Goal: Task Accomplishment & Management: Use online tool/utility

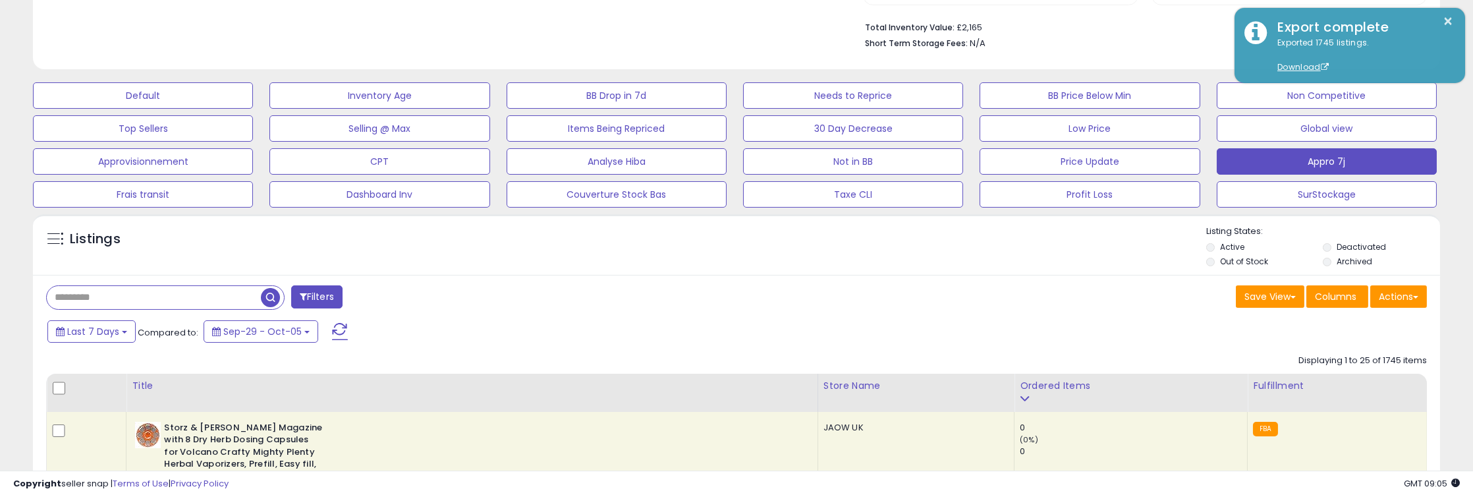
scroll to position [269, 817]
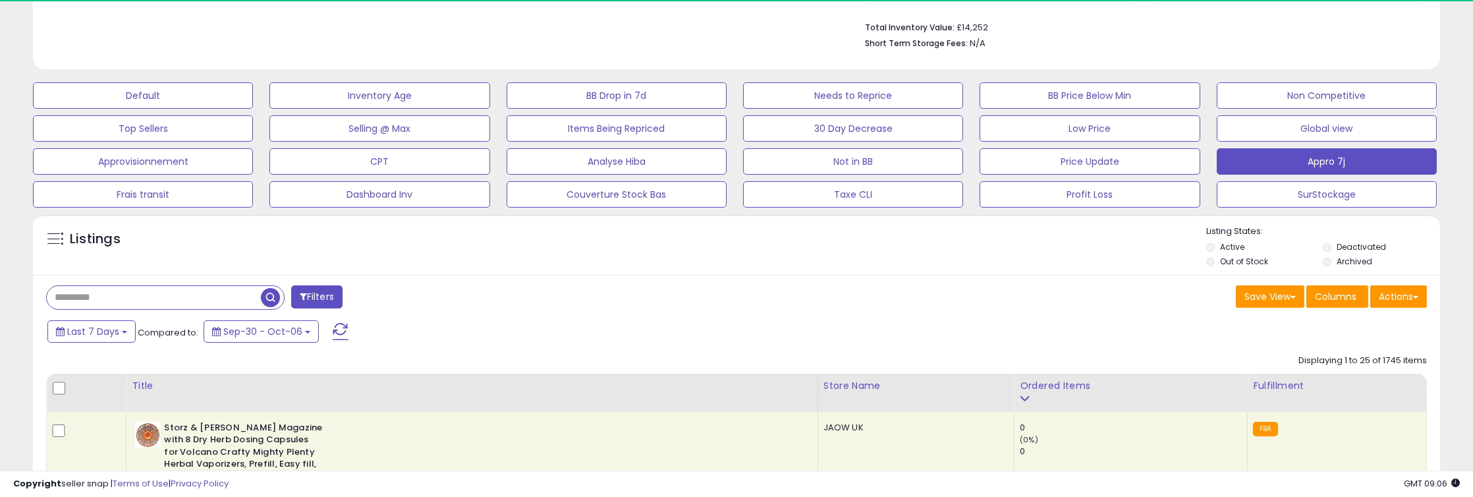
scroll to position [269, 817]
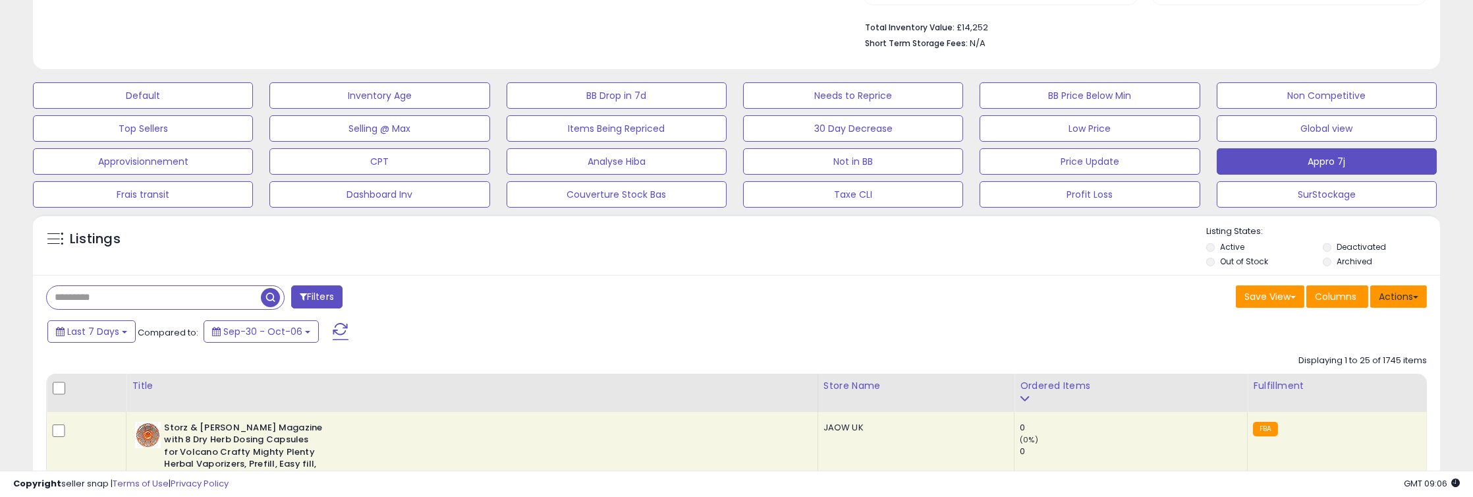
click at [1400, 289] on button "Actions" at bounding box center [1398, 296] width 57 height 22
click at [1367, 381] on link "Export All Columns" at bounding box center [1344, 380] width 144 height 20
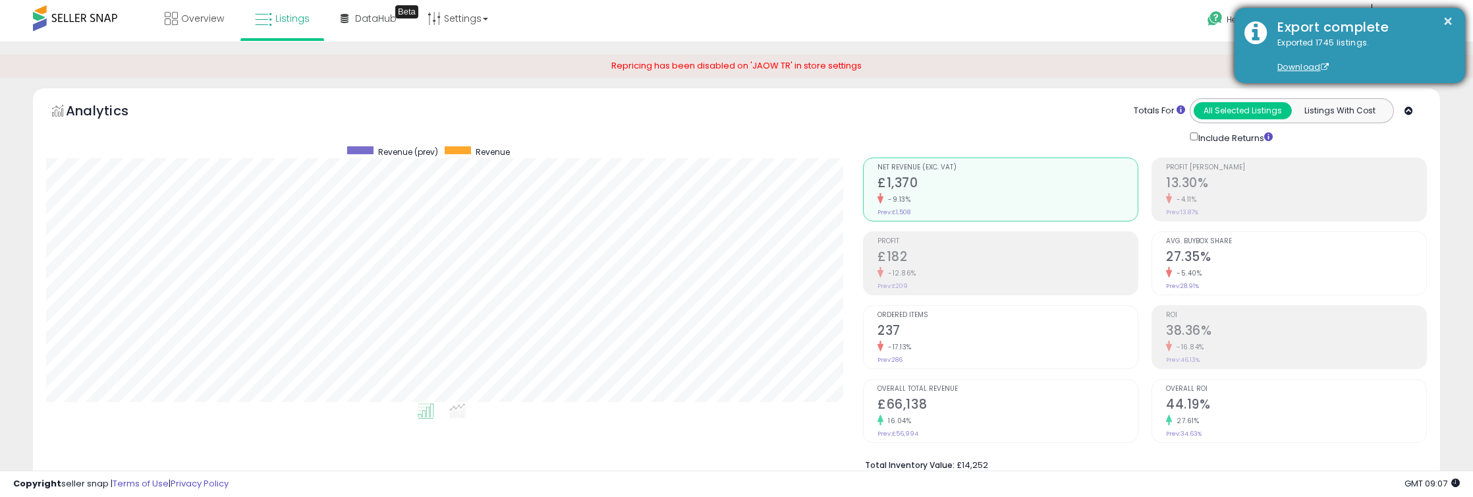
scroll to position [0, 0]
drag, startPoint x: 1444, startPoint y: 17, endPoint x: 1390, endPoint y: 18, distance: 53.4
click at [1444, 17] on button "×" at bounding box center [1448, 21] width 11 height 16
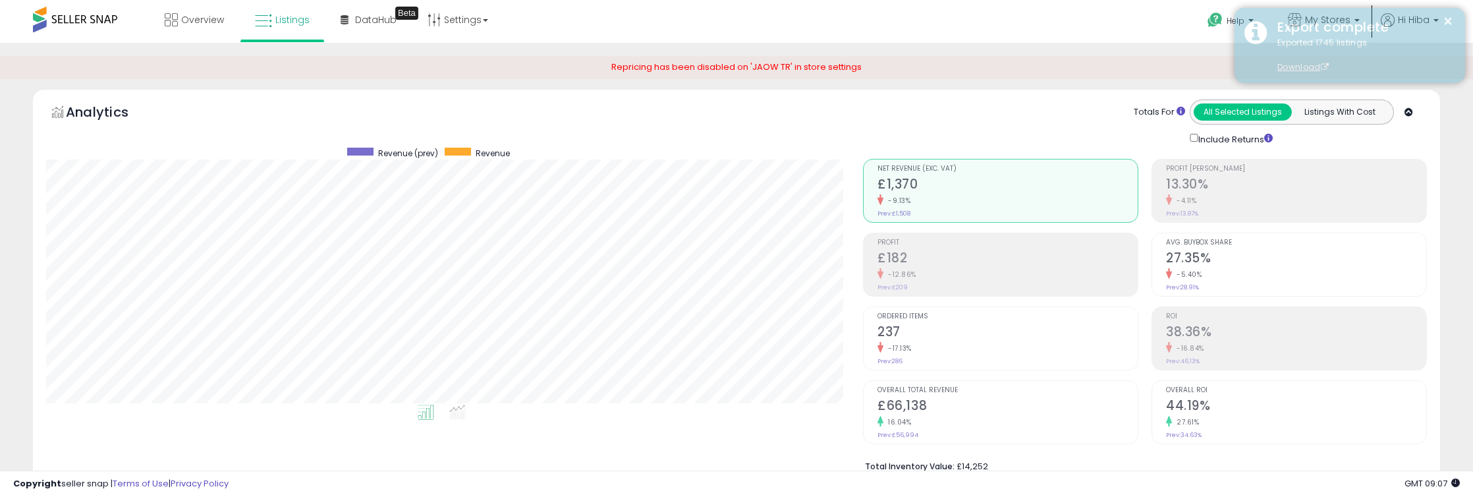
click at [1351, 22] on div "Export complete" at bounding box center [1361, 27] width 188 height 19
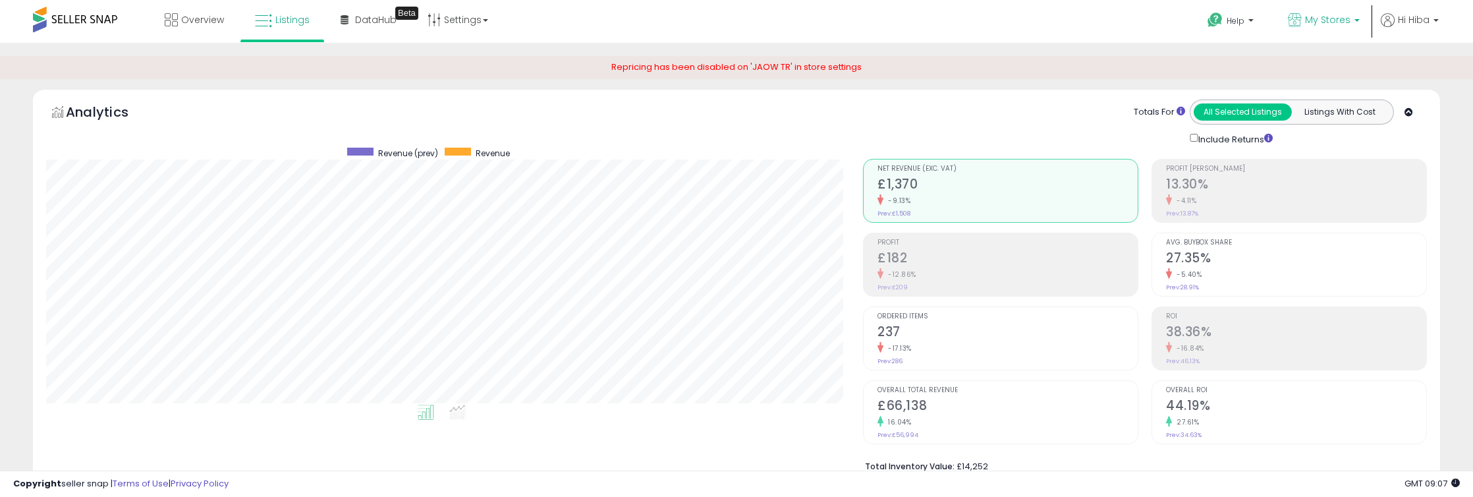
click at [1344, 20] on span "My Stores" at bounding box center [1327, 19] width 45 height 13
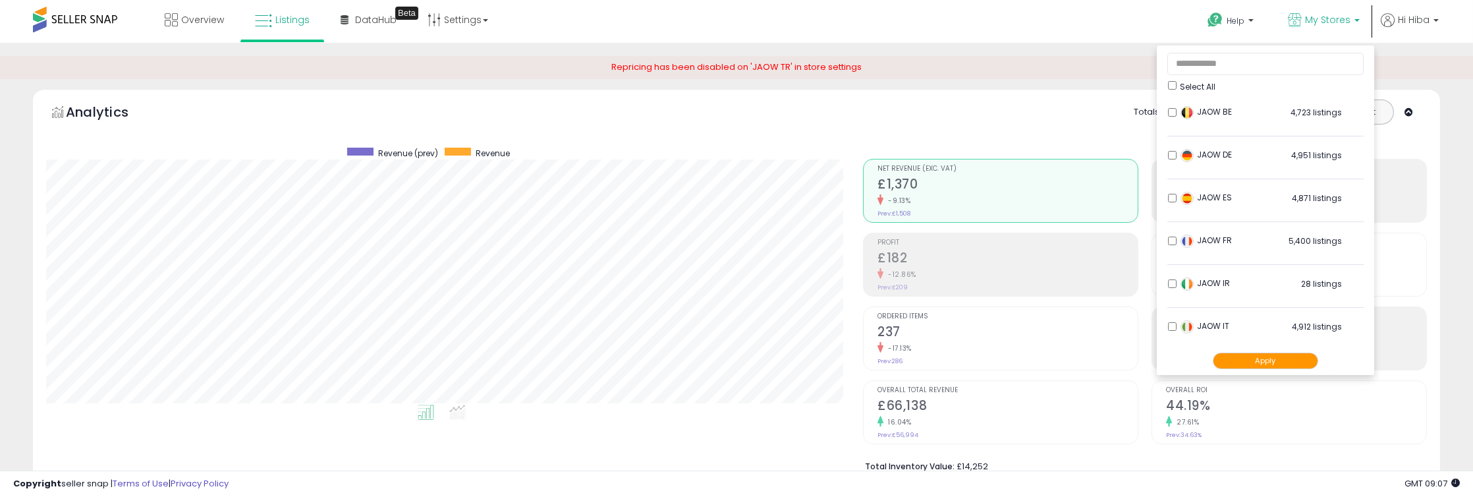
click at [1198, 92] on span "Select All" at bounding box center [1198, 86] width 36 height 11
click at [1198, 86] on span "Select All" at bounding box center [1198, 86] width 36 height 11
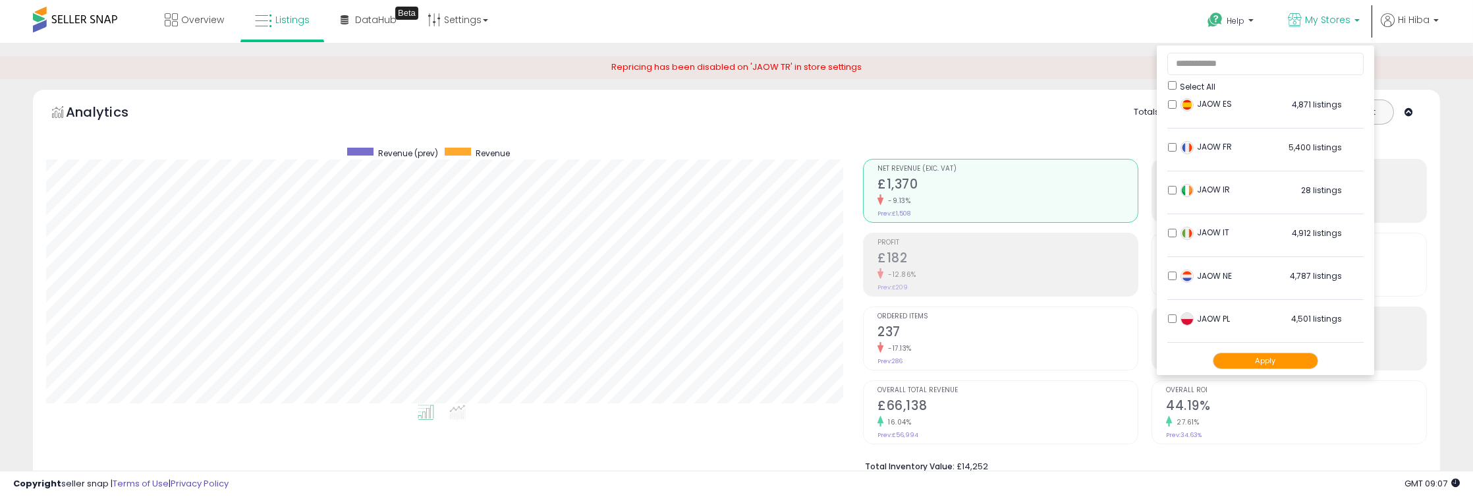
scroll to position [72, 0]
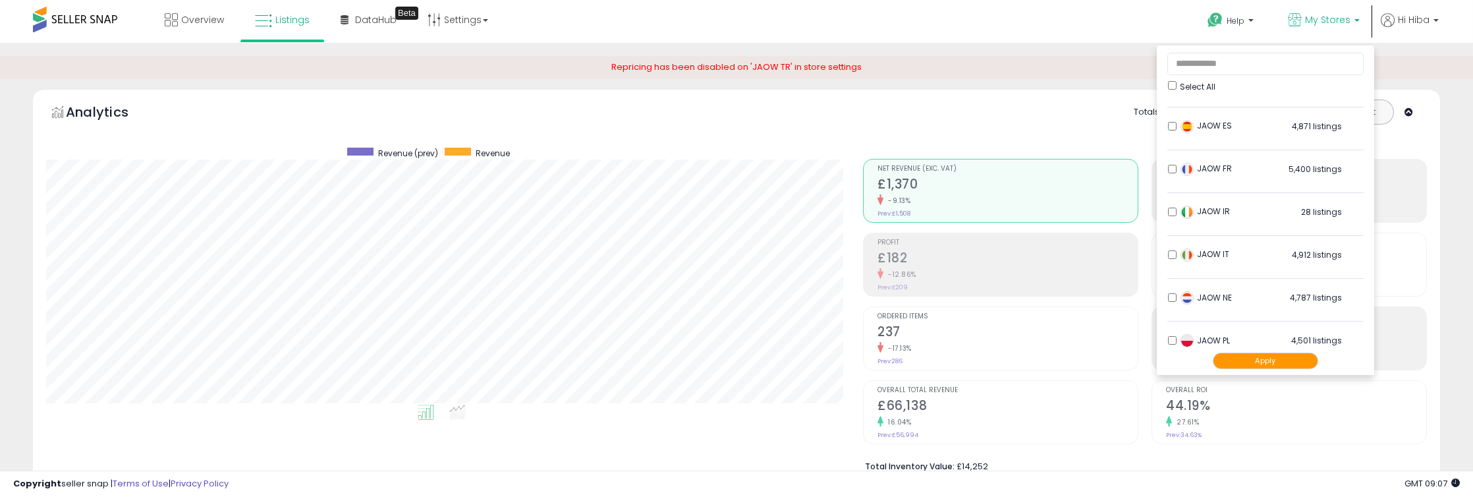
click at [1176, 217] on li "JAOW IR 28 listings" at bounding box center [1265, 215] width 196 height 41
click at [1265, 356] on button "Apply" at bounding box center [1265, 360] width 105 height 16
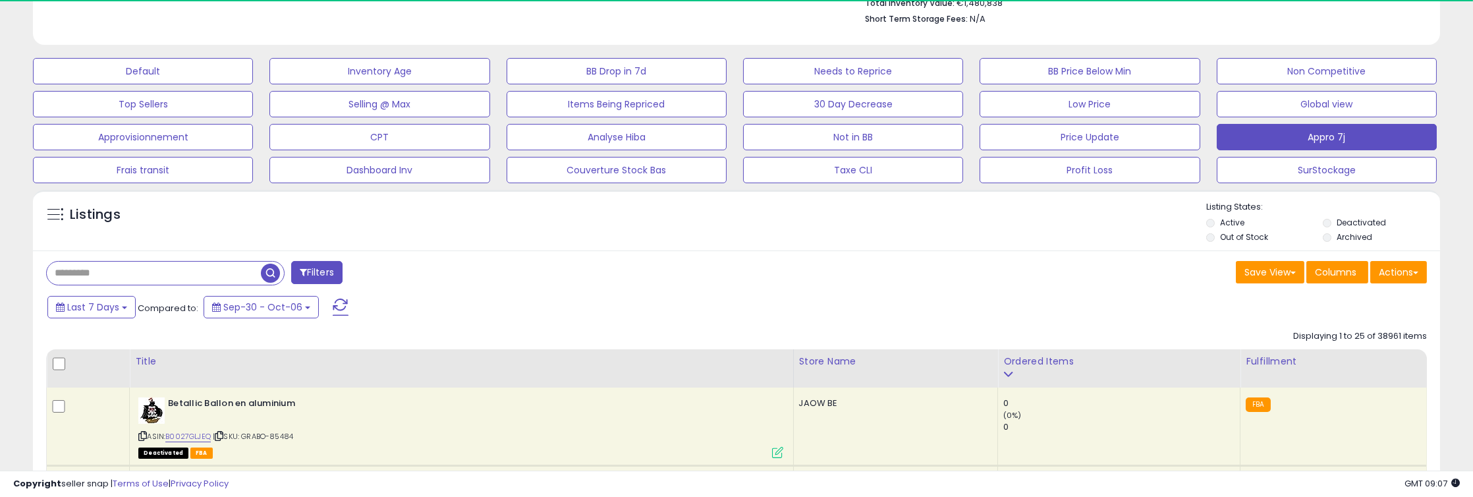
scroll to position [512, 0]
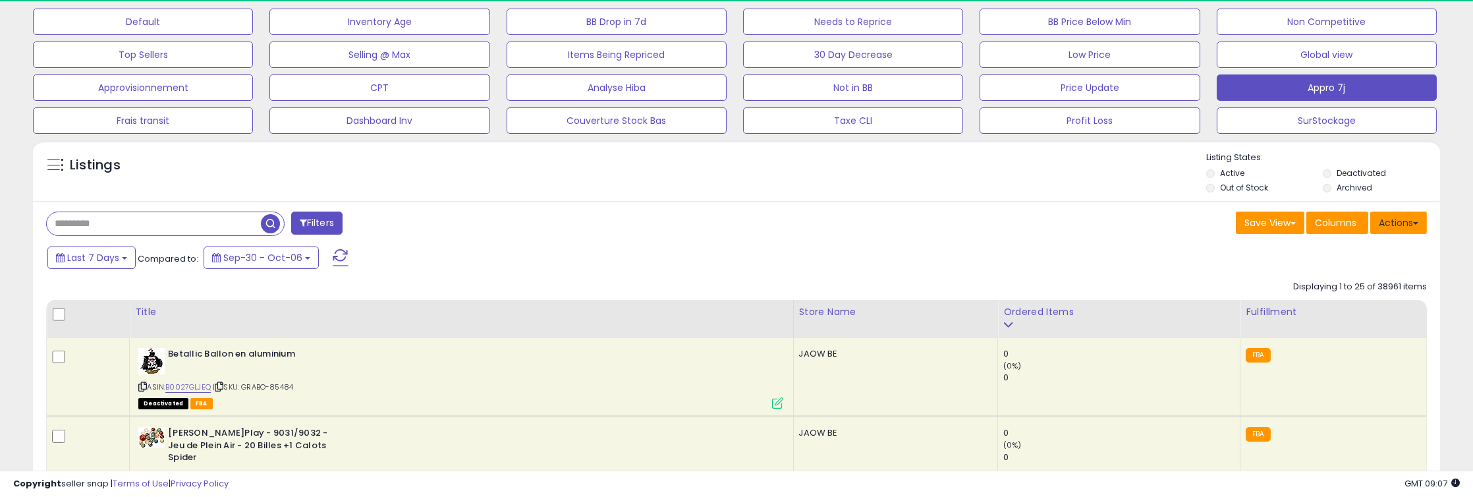
click at [1403, 222] on button "Actions" at bounding box center [1398, 222] width 57 height 22
click at [1353, 310] on link "Export All Columns" at bounding box center [1344, 306] width 144 height 20
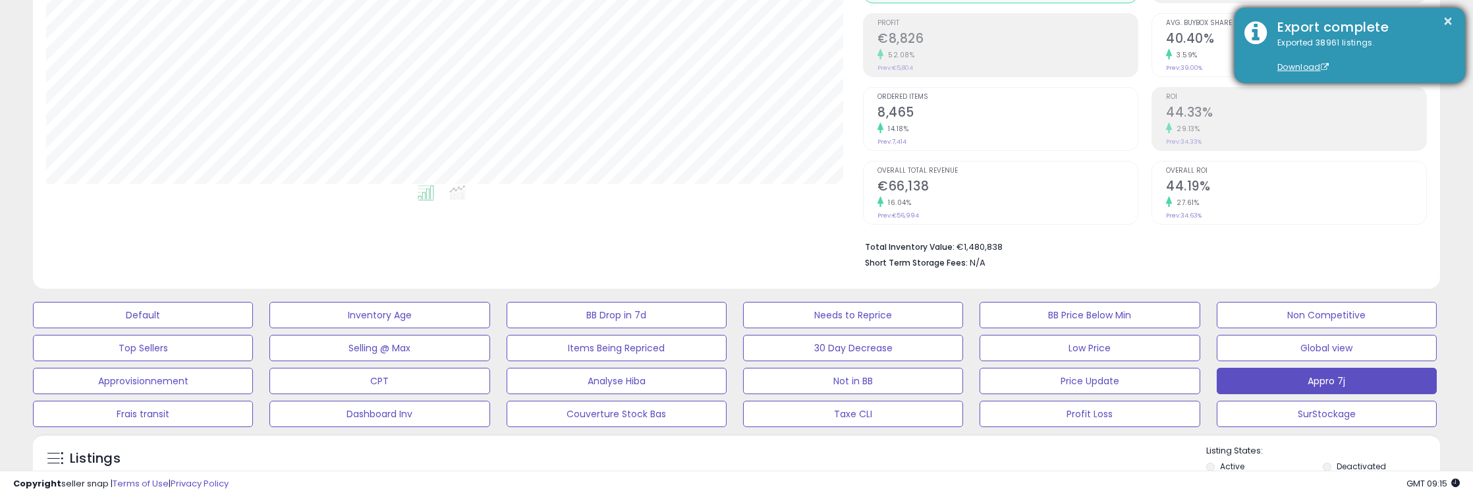
scroll to position [0, 0]
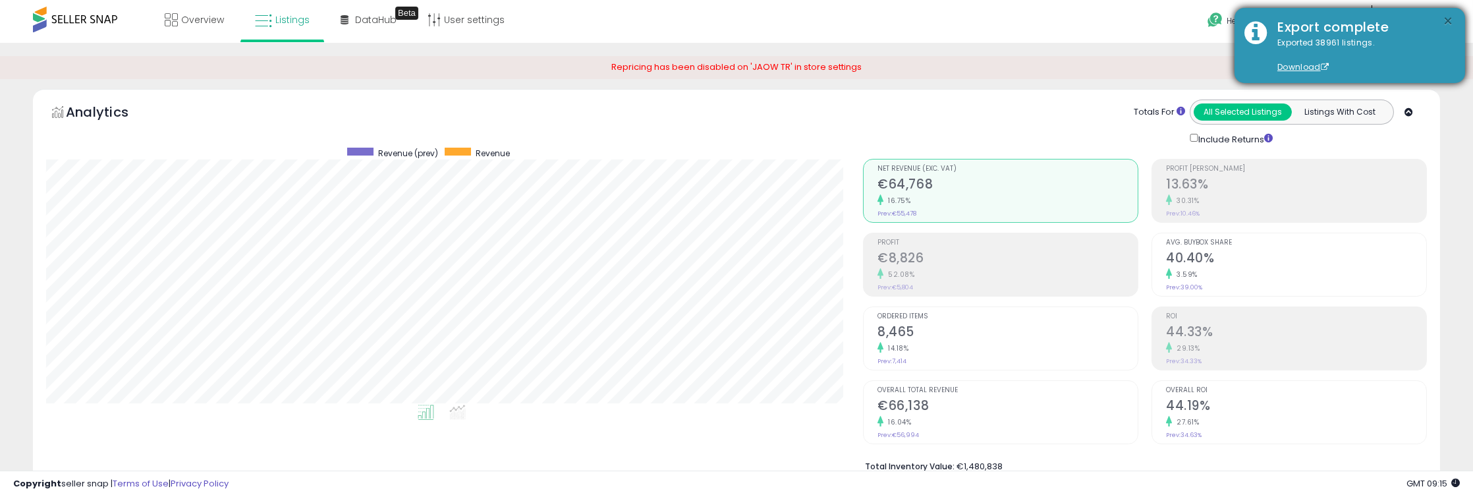
click at [1445, 22] on button "×" at bounding box center [1448, 21] width 11 height 16
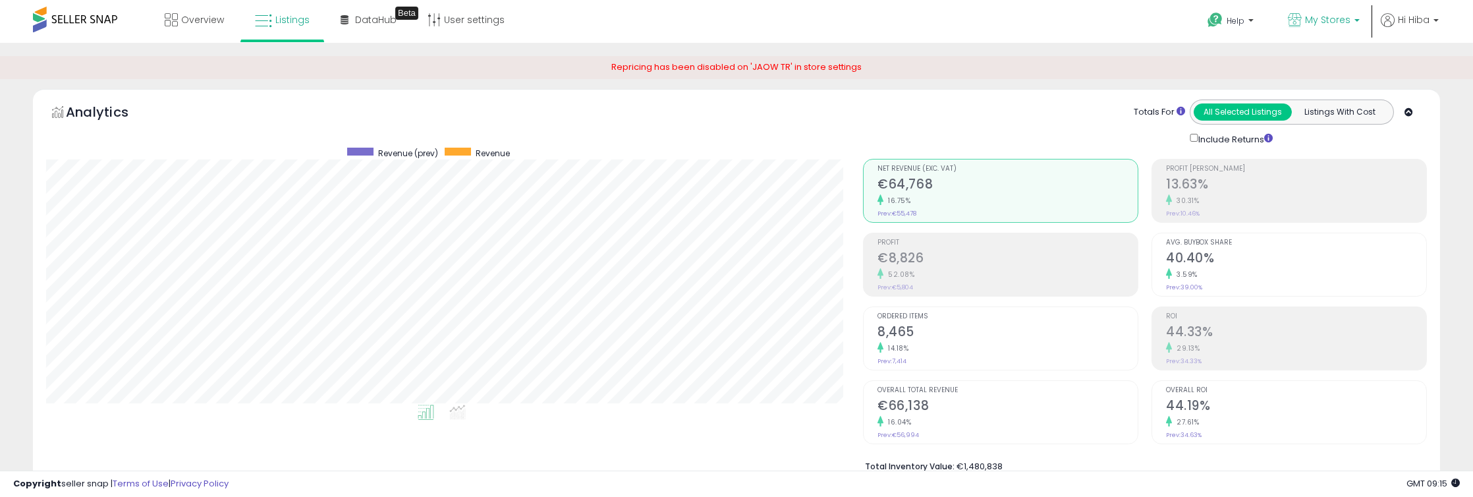
click at [1313, 18] on span "My Stores" at bounding box center [1327, 19] width 45 height 13
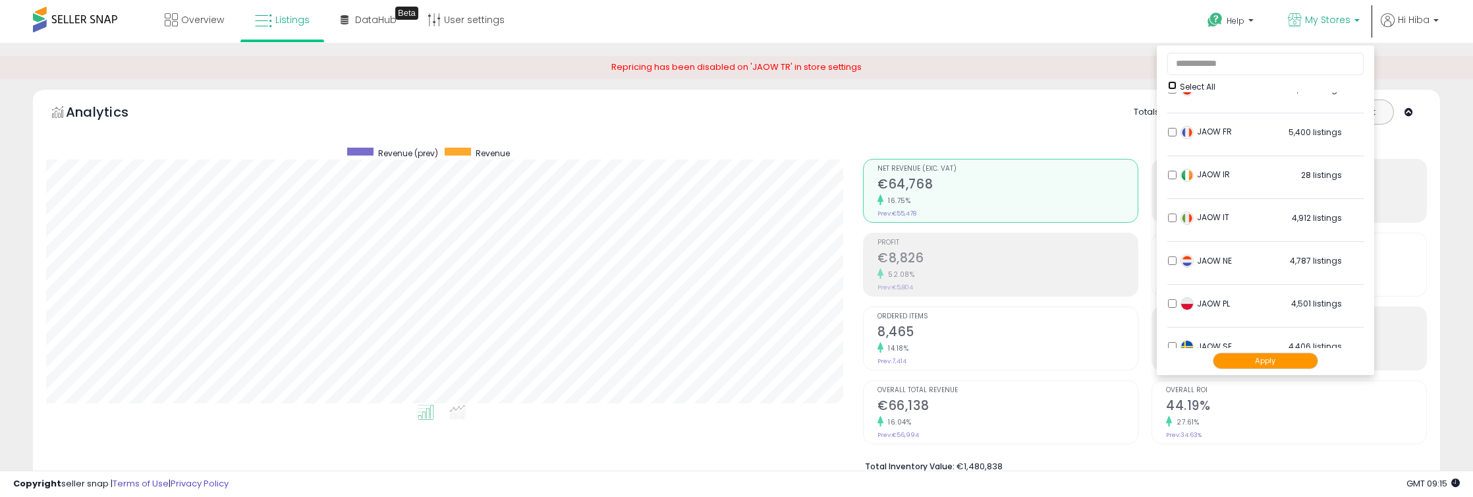
scroll to position [218, 0]
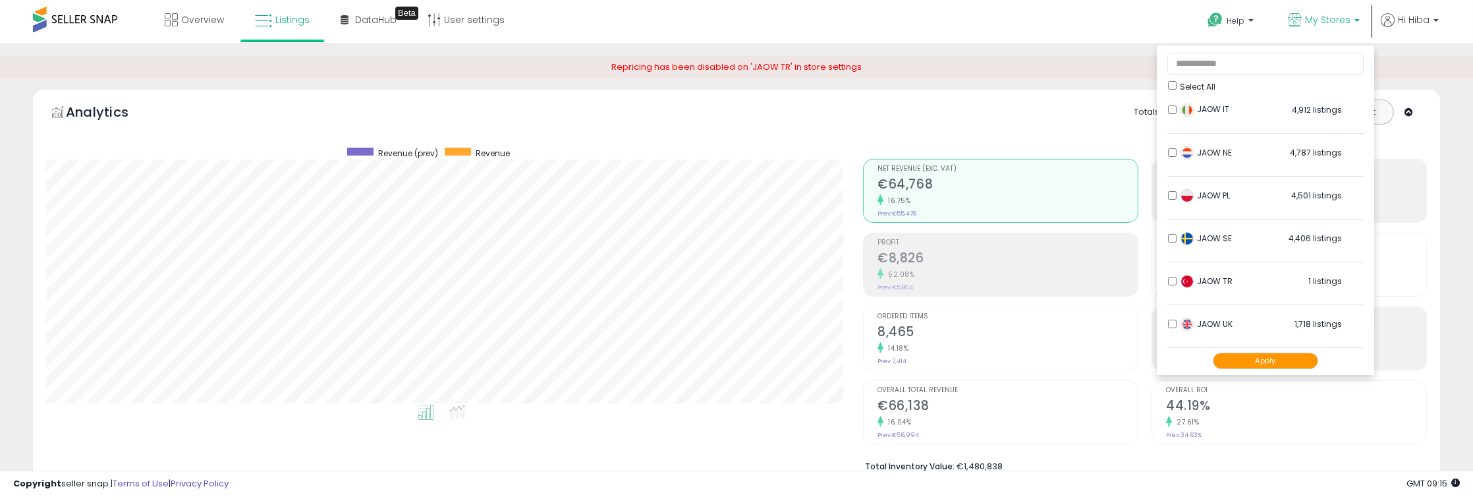
click at [1248, 364] on button "Apply" at bounding box center [1265, 360] width 105 height 16
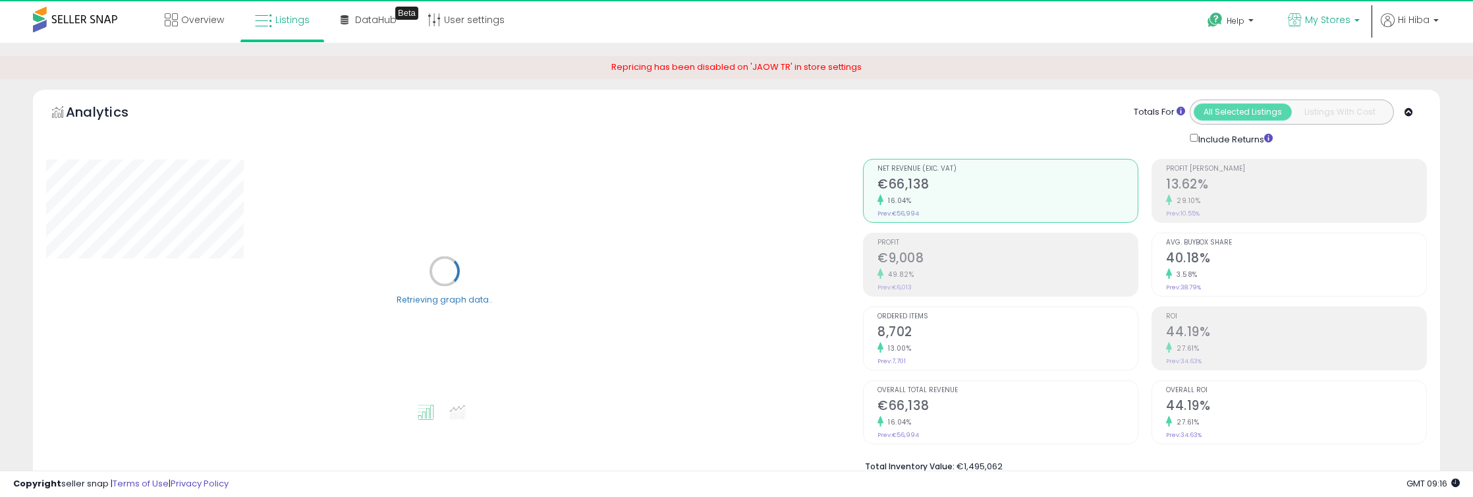
click at [1339, 15] on span "My Stores" at bounding box center [1327, 19] width 45 height 13
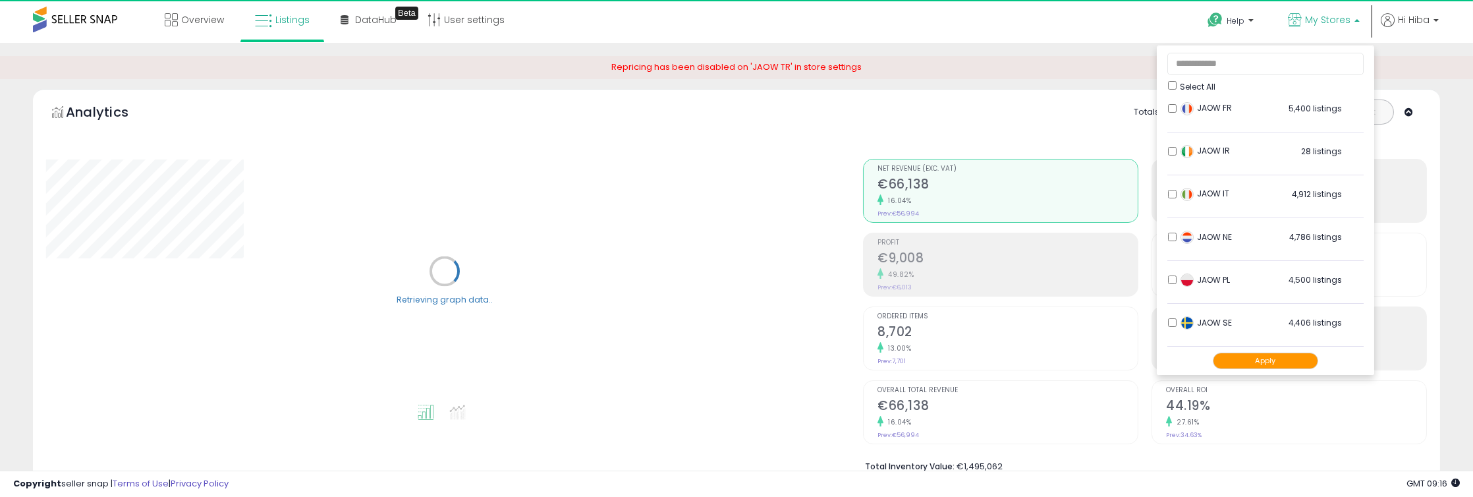
scroll to position [218, 0]
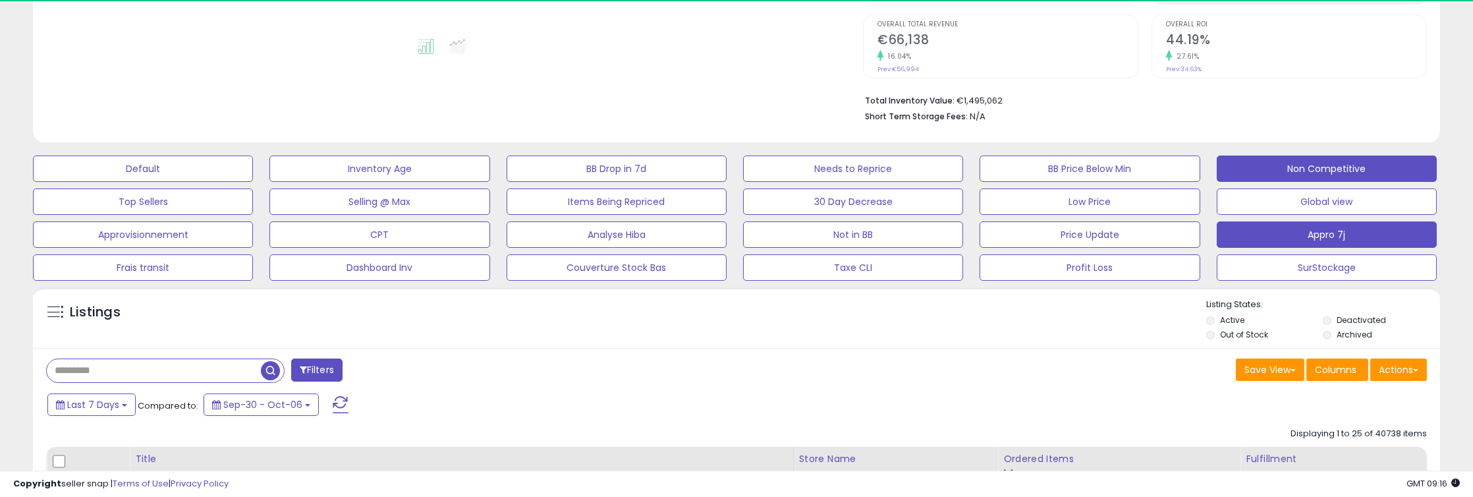
scroll to position [658, 0]
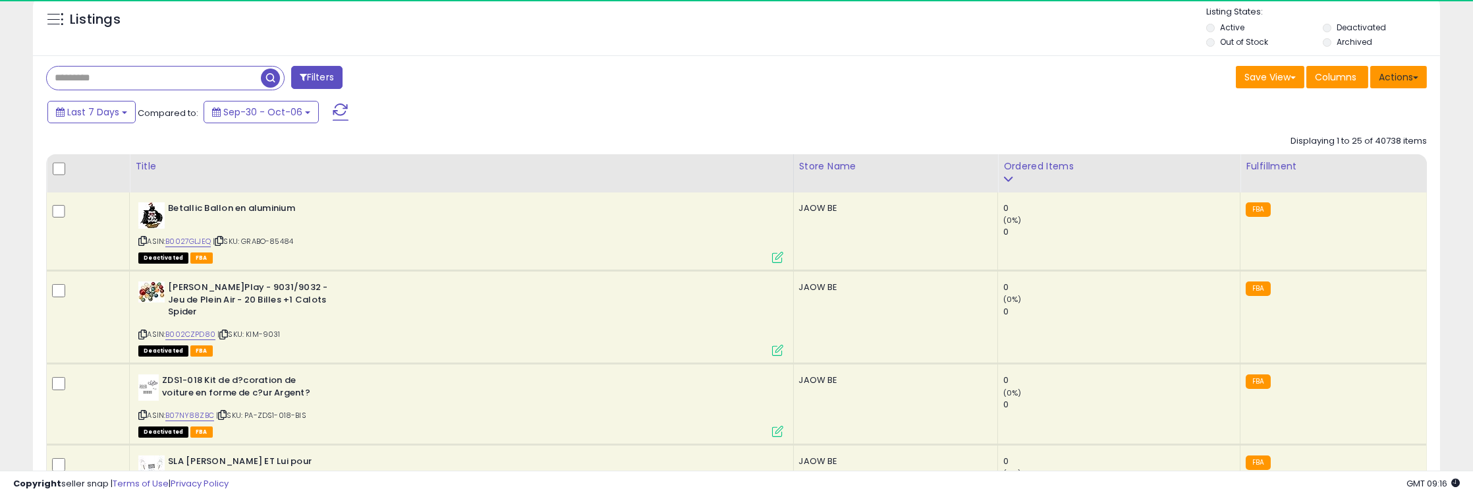
click at [1400, 78] on button "Actions" at bounding box center [1398, 77] width 57 height 22
click at [1369, 163] on link "Export All Columns" at bounding box center [1344, 161] width 144 height 20
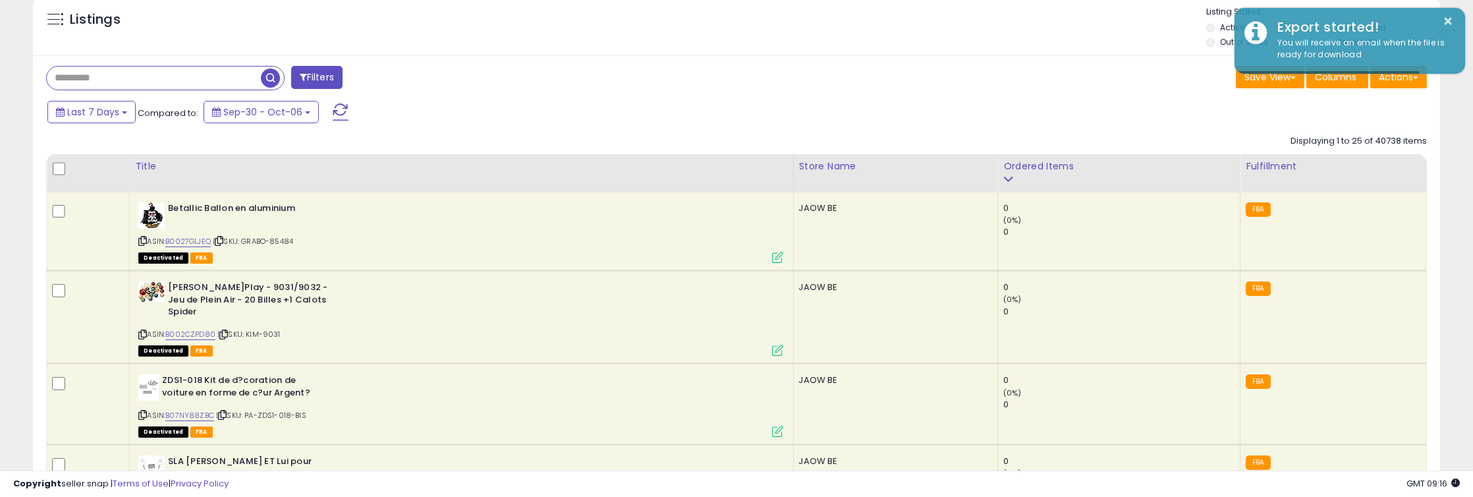
scroll to position [269, 817]
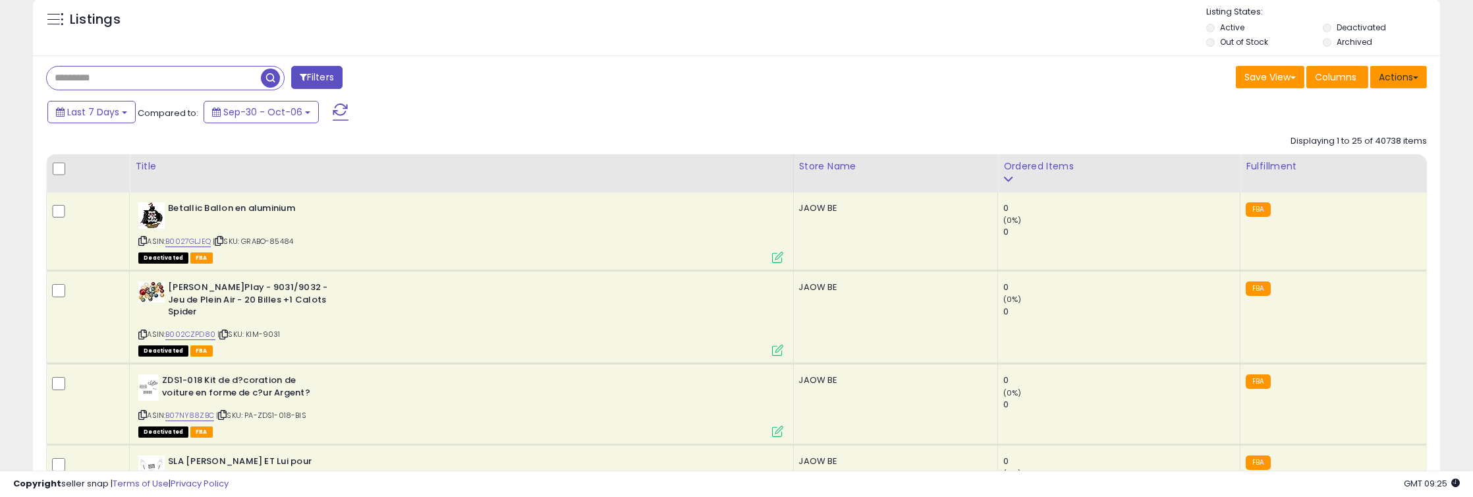
click at [1386, 72] on button "Actions" at bounding box center [1398, 77] width 57 height 22
click at [1360, 155] on link "Export All Columns" at bounding box center [1344, 161] width 144 height 20
